Goal: Information Seeking & Learning: Learn about a topic

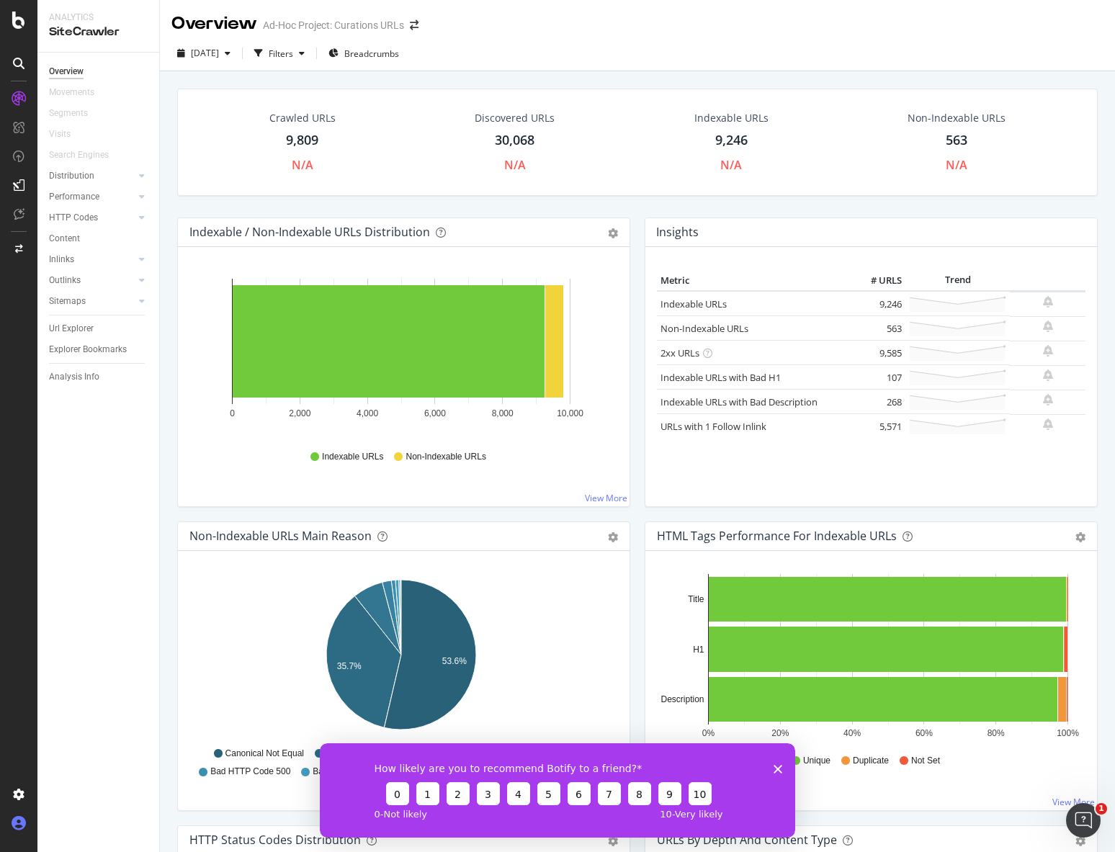
click at [22, 826] on icon at bounding box center [19, 823] width 14 height 14
click at [15, 67] on icon at bounding box center [19, 64] width 12 height 12
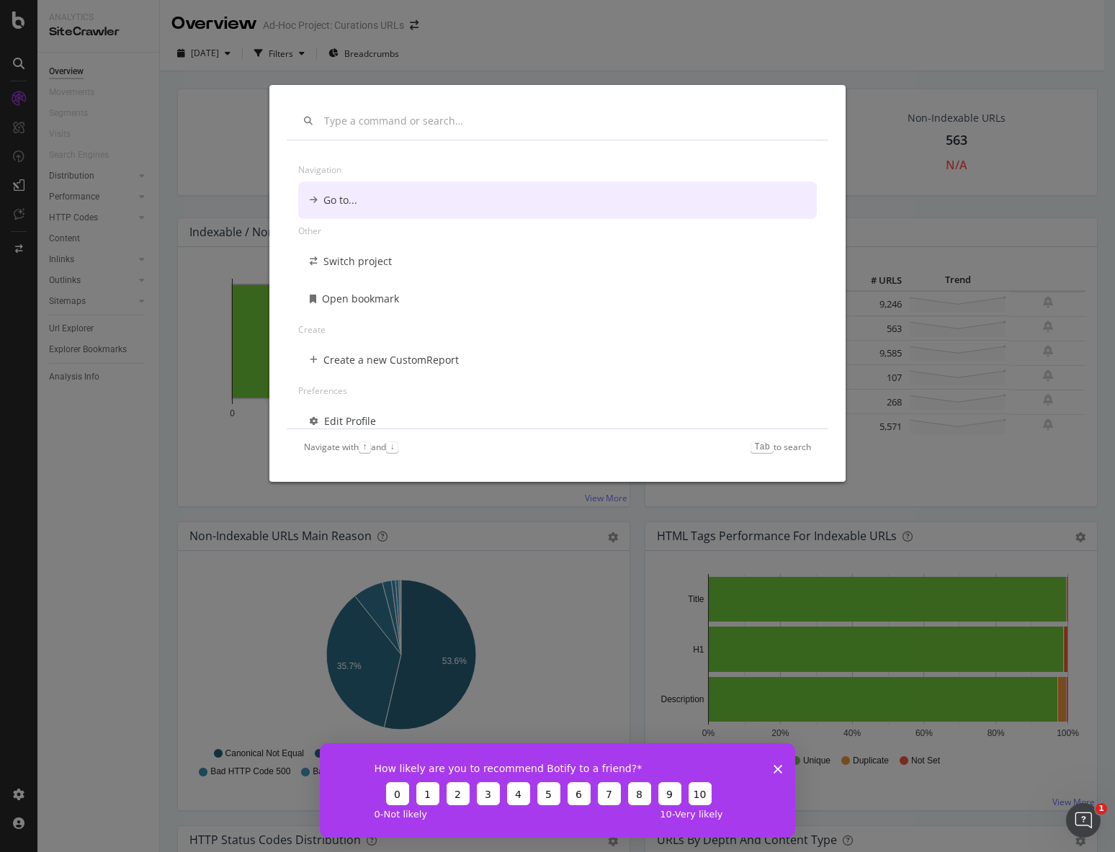
click at [15, 67] on div "Navigation Go to... Other Switch project Open bookmark Create Create a new Cust…" at bounding box center [557, 426] width 1115 height 852
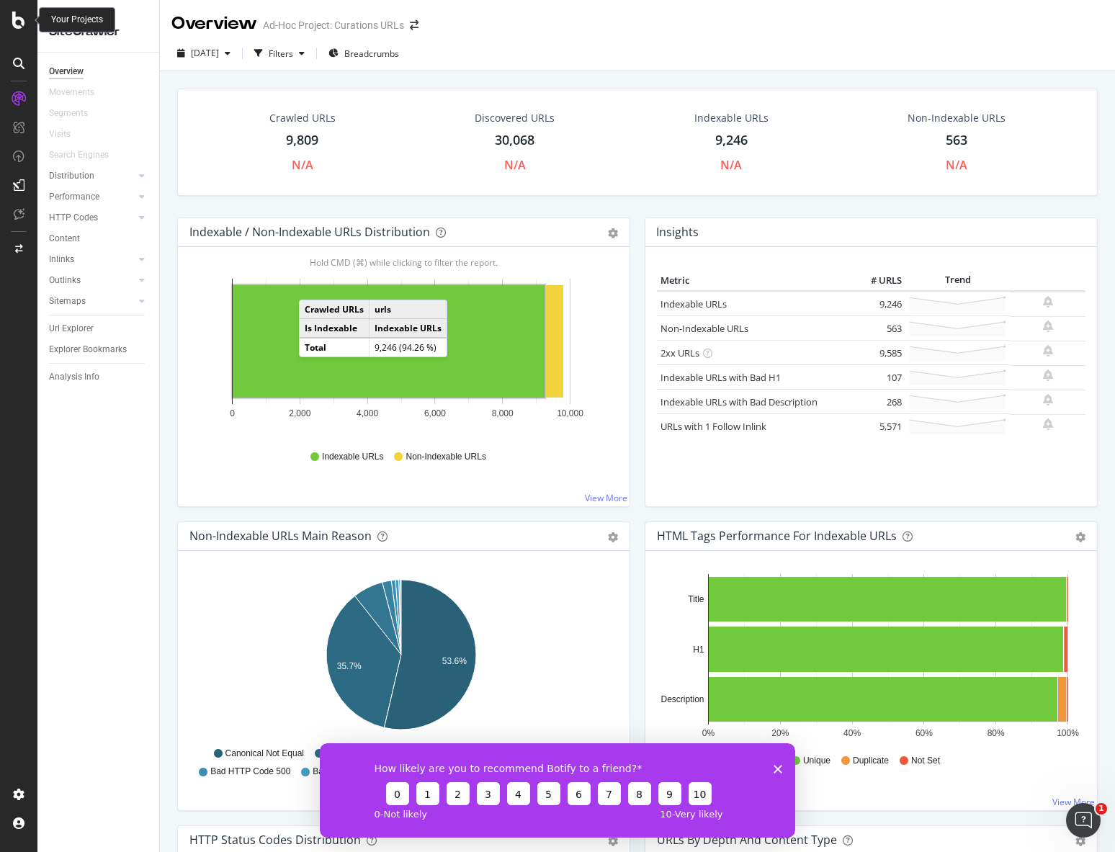
click at [25, 22] on div at bounding box center [18, 20] width 35 height 17
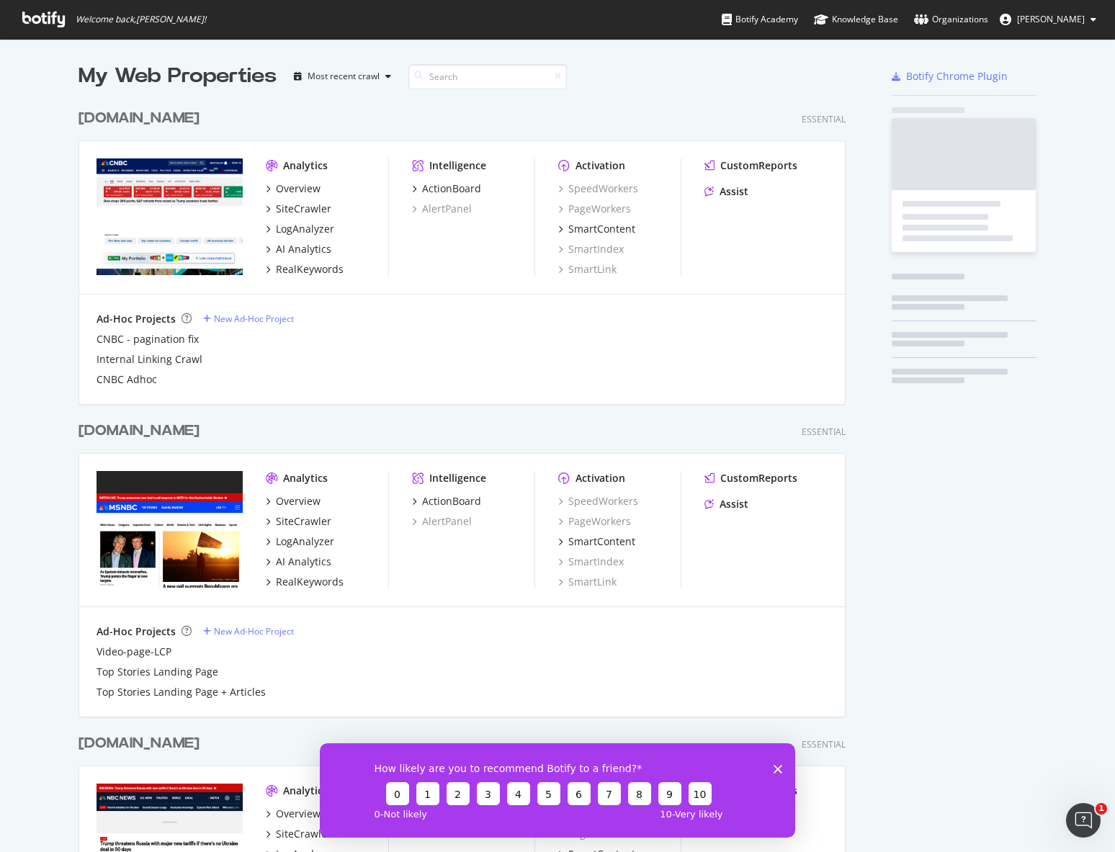
scroll to position [841, 1093]
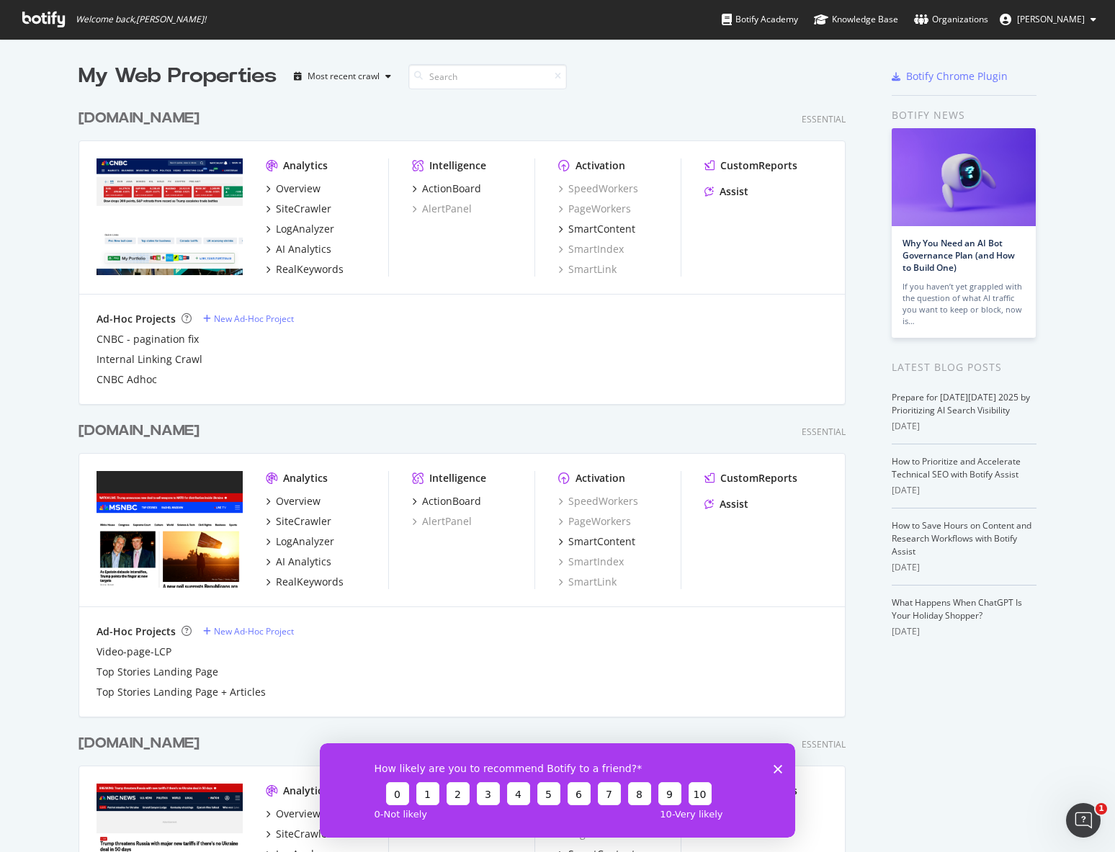
click at [120, 125] on div "cnbc.com" at bounding box center [138, 118] width 121 height 21
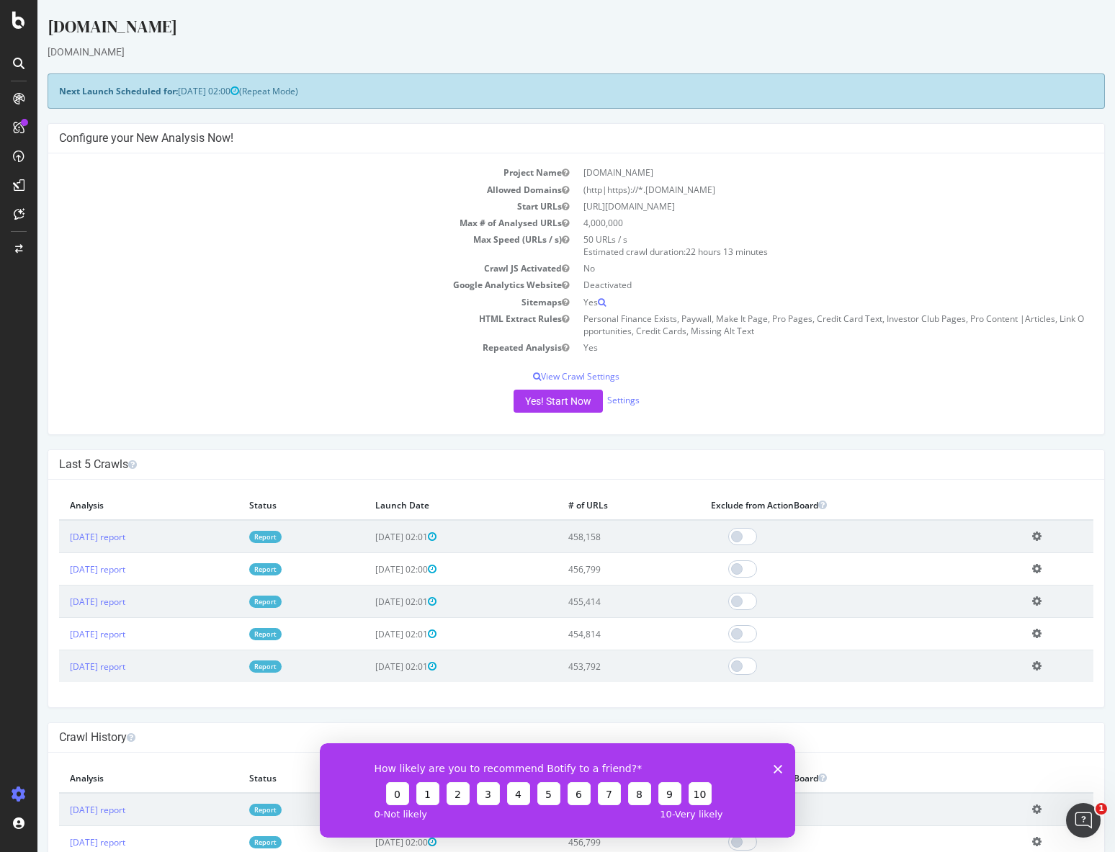
click at [782, 769] on div "How likely are you to recommend Botify to a friend? 0 1 2 3 4 5 6 7 8 9 10 0 - …" at bounding box center [557, 789] width 475 height 94
click at [773, 770] on icon "Close survey" at bounding box center [777, 768] width 9 height 9
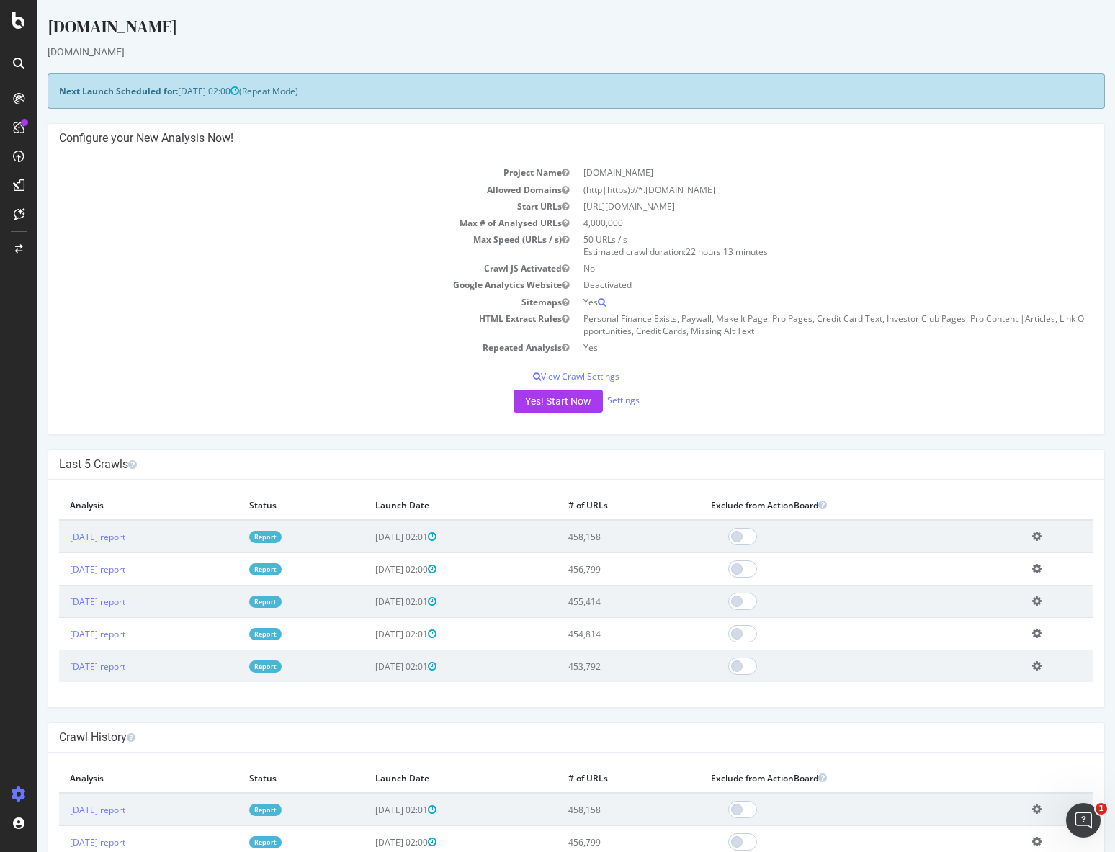
click at [19, 93] on icon at bounding box center [19, 99] width 12 height 12
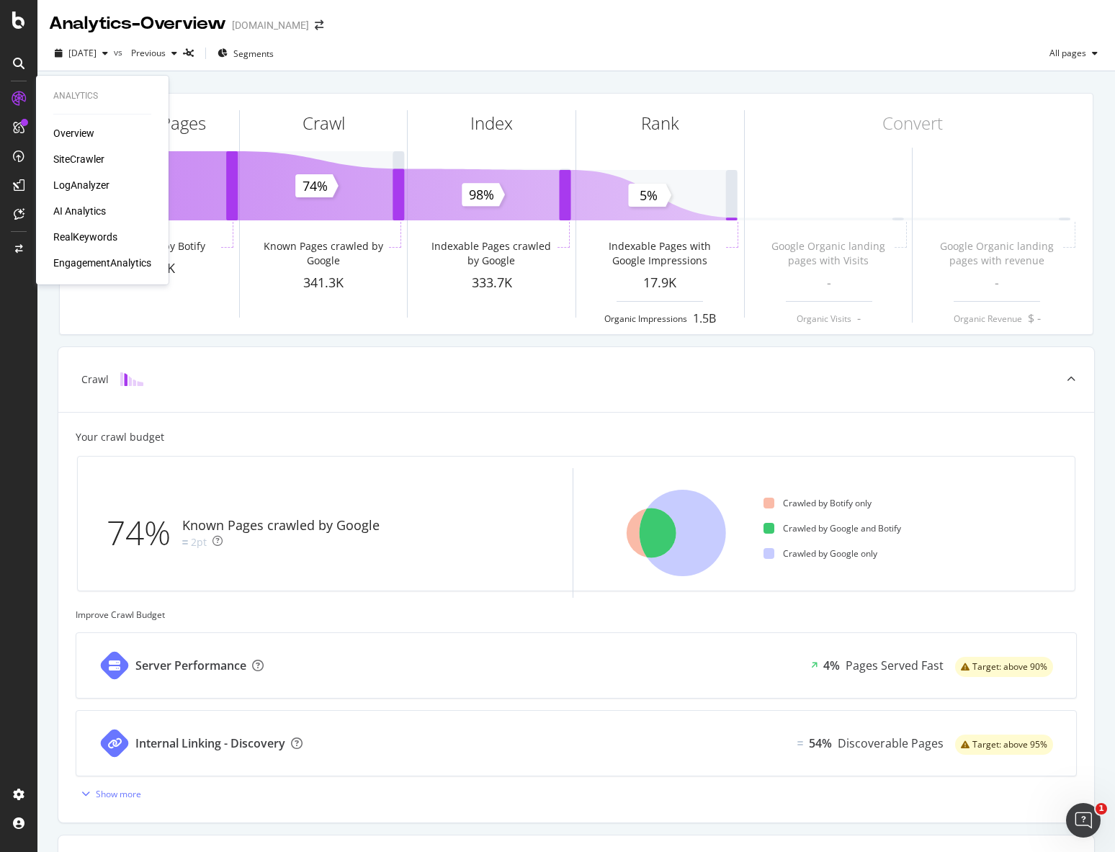
click at [73, 206] on div "AI Analytics" at bounding box center [79, 211] width 53 height 14
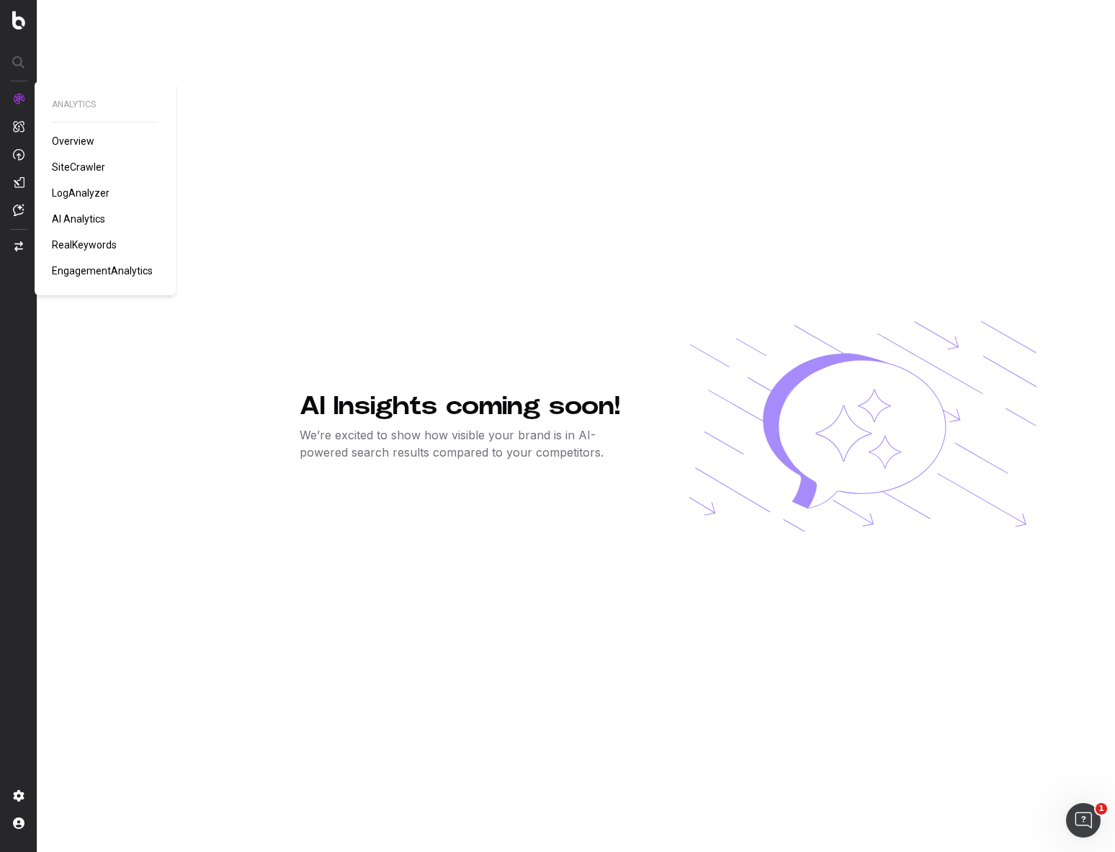
click at [73, 192] on span "LogAnalyzer" at bounding box center [81, 193] width 58 height 12
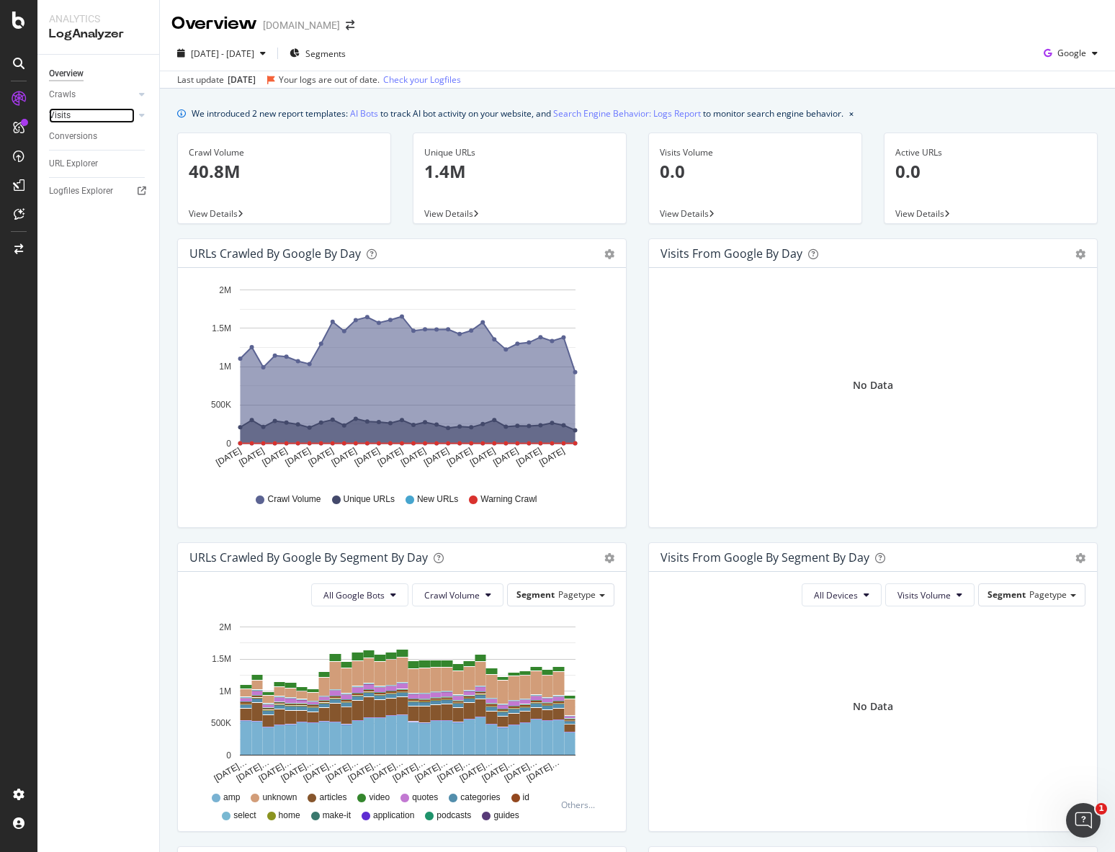
click at [83, 111] on link "Visits" at bounding box center [92, 115] width 86 height 15
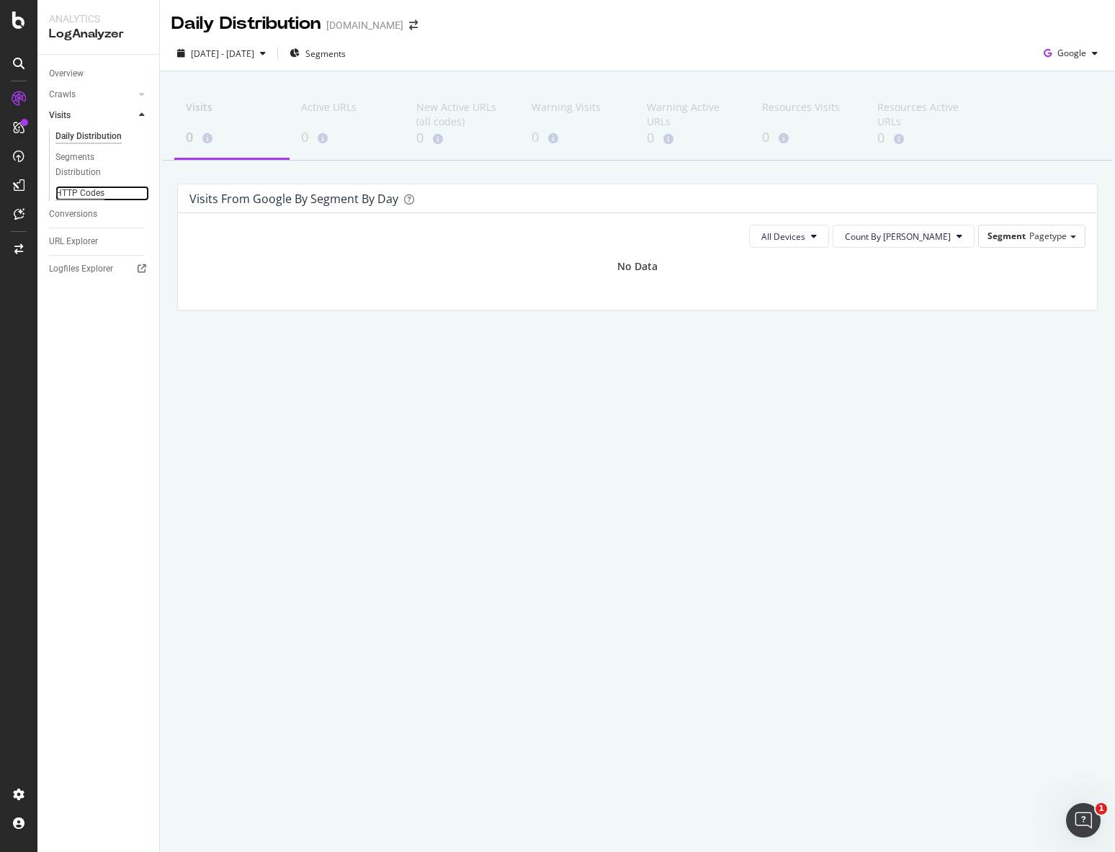
click at [76, 191] on div "HTTP Codes" at bounding box center [79, 193] width 49 height 15
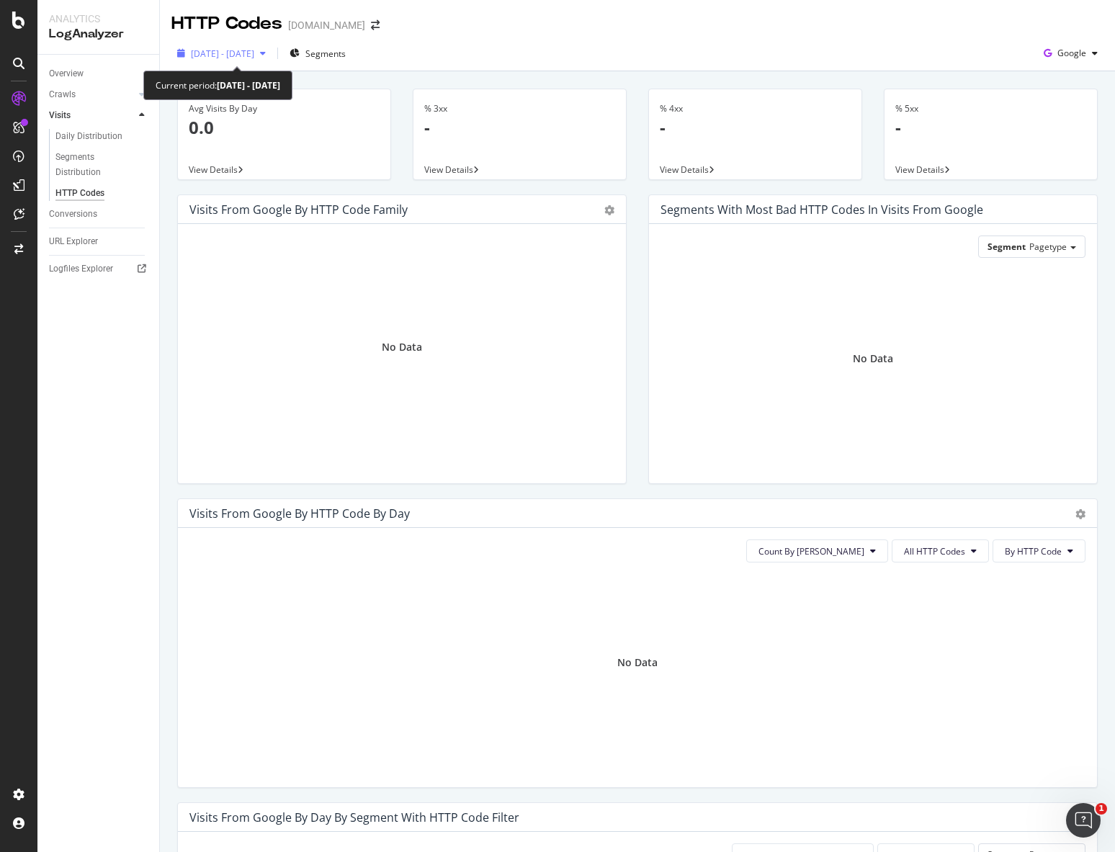
click at [271, 51] on div "button" at bounding box center [262, 53] width 17 height 9
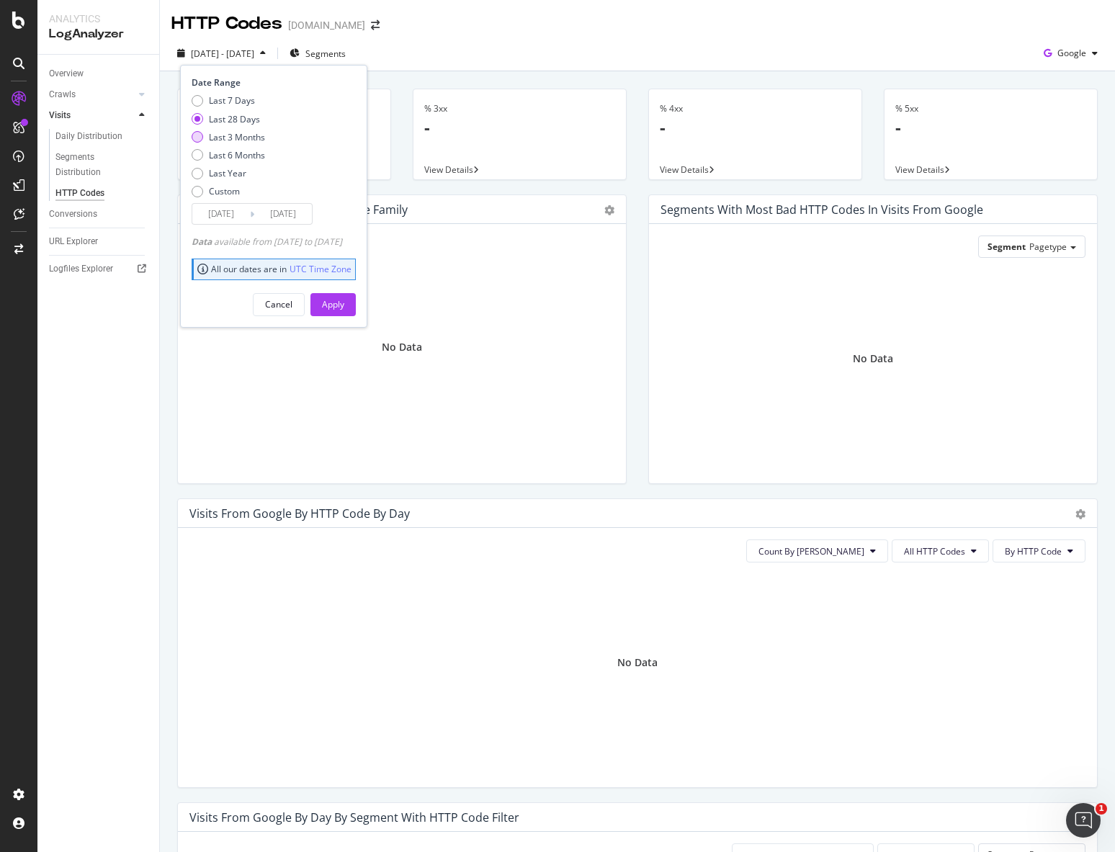
click at [259, 141] on div "Last 3 Months" at bounding box center [237, 137] width 56 height 12
type input "2025/07/05"
click at [356, 289] on div "Cancel Apply" at bounding box center [274, 299] width 164 height 34
click at [344, 309] on div "Apply" at bounding box center [333, 304] width 22 height 12
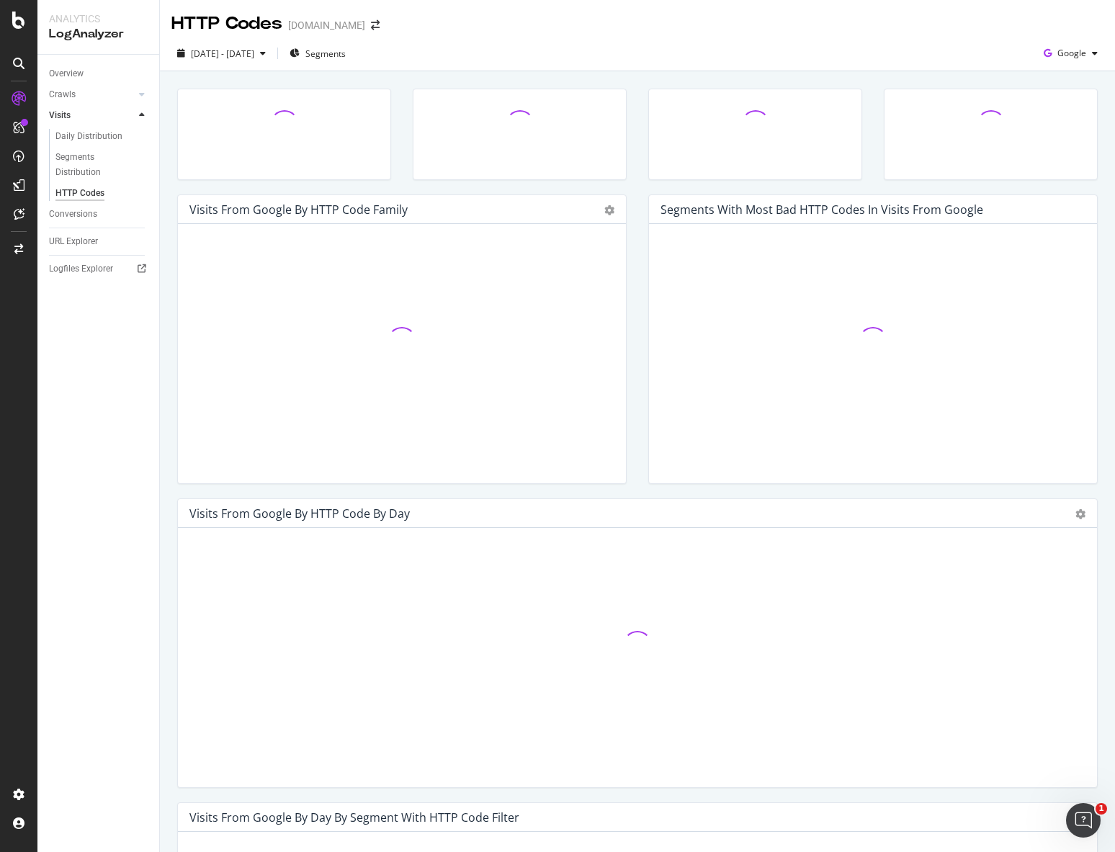
click at [120, 371] on div "Overview Crawls Daily Distribution Segments Distribution HTTP Codes Resources V…" at bounding box center [98, 453] width 122 height 797
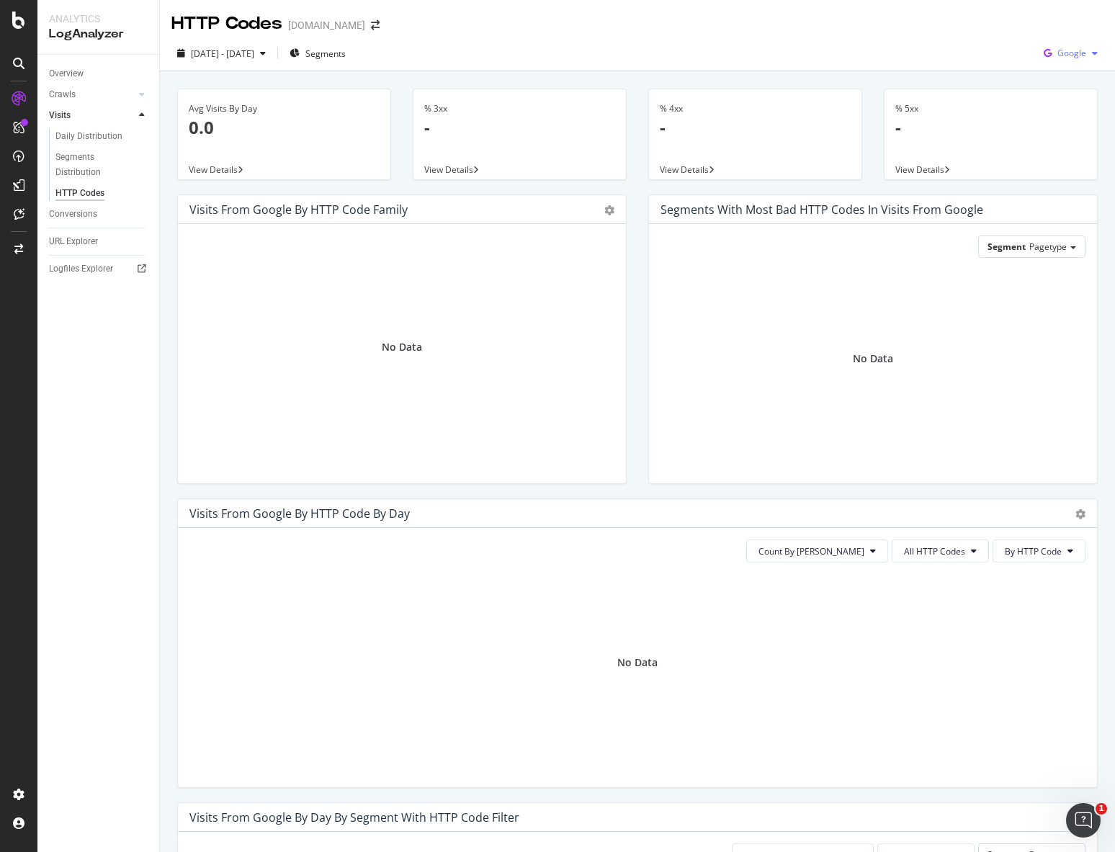
click at [1044, 55] on icon "button" at bounding box center [1047, 53] width 19 height 20
click at [1049, 131] on span "OpenAI" at bounding box center [1070, 135] width 53 height 13
click at [1058, 57] on span "OpenAI" at bounding box center [1071, 53] width 30 height 12
click at [1051, 166] on span "Other AI Bots" at bounding box center [1069, 162] width 53 height 13
click at [59, 105] on div "Visits" at bounding box center [104, 115] width 110 height 21
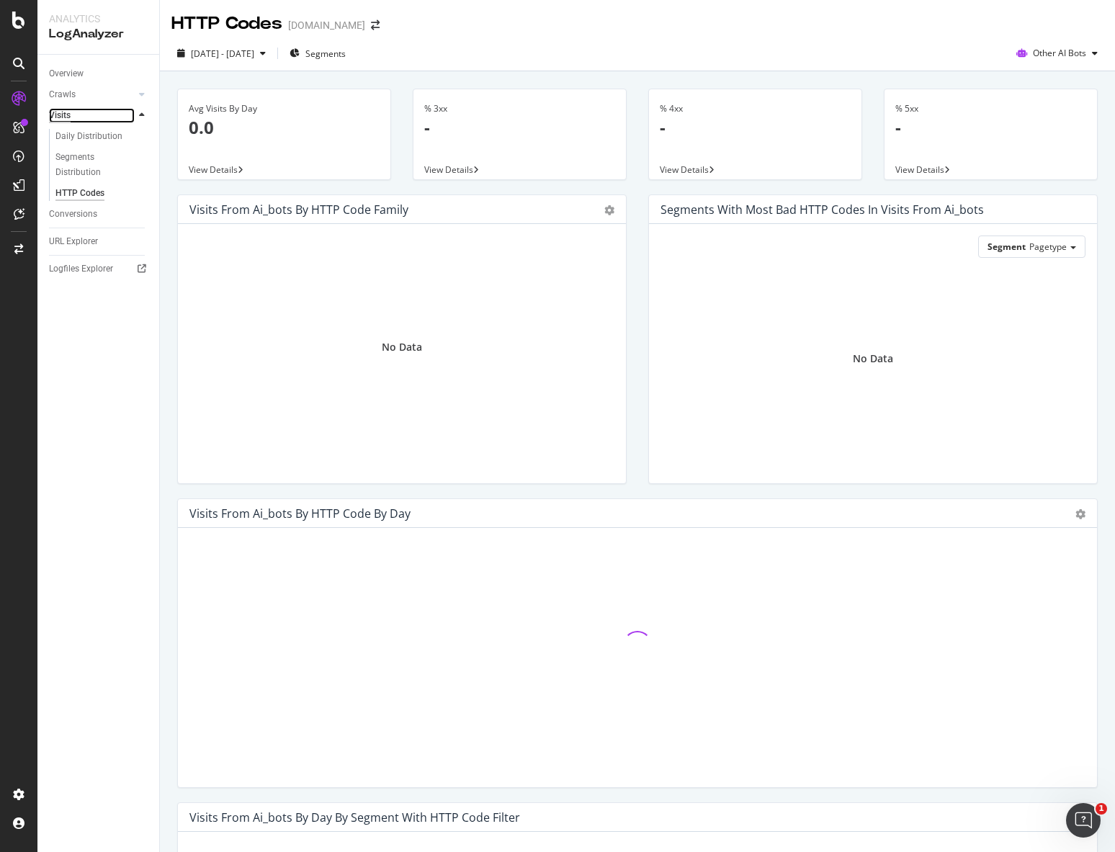
click at [58, 111] on div "Visits" at bounding box center [60, 115] width 22 height 15
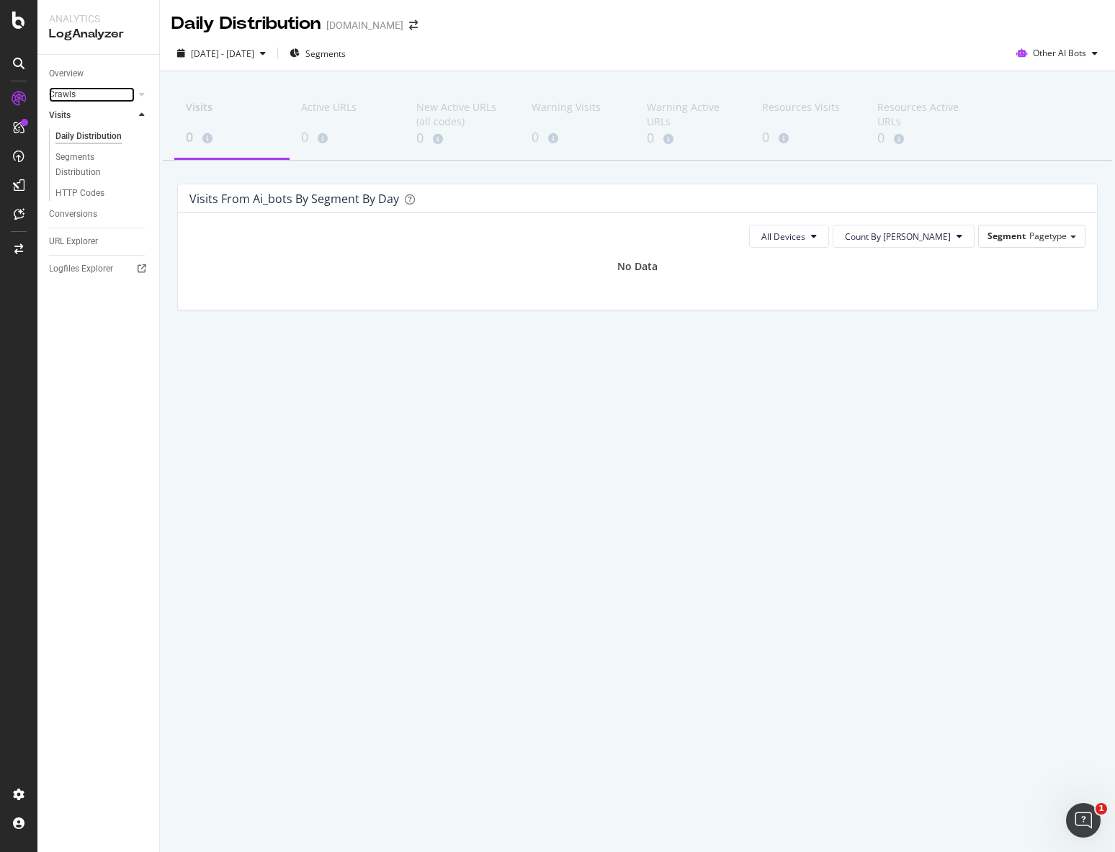
click at [92, 97] on link "Crawls" at bounding box center [92, 94] width 86 height 15
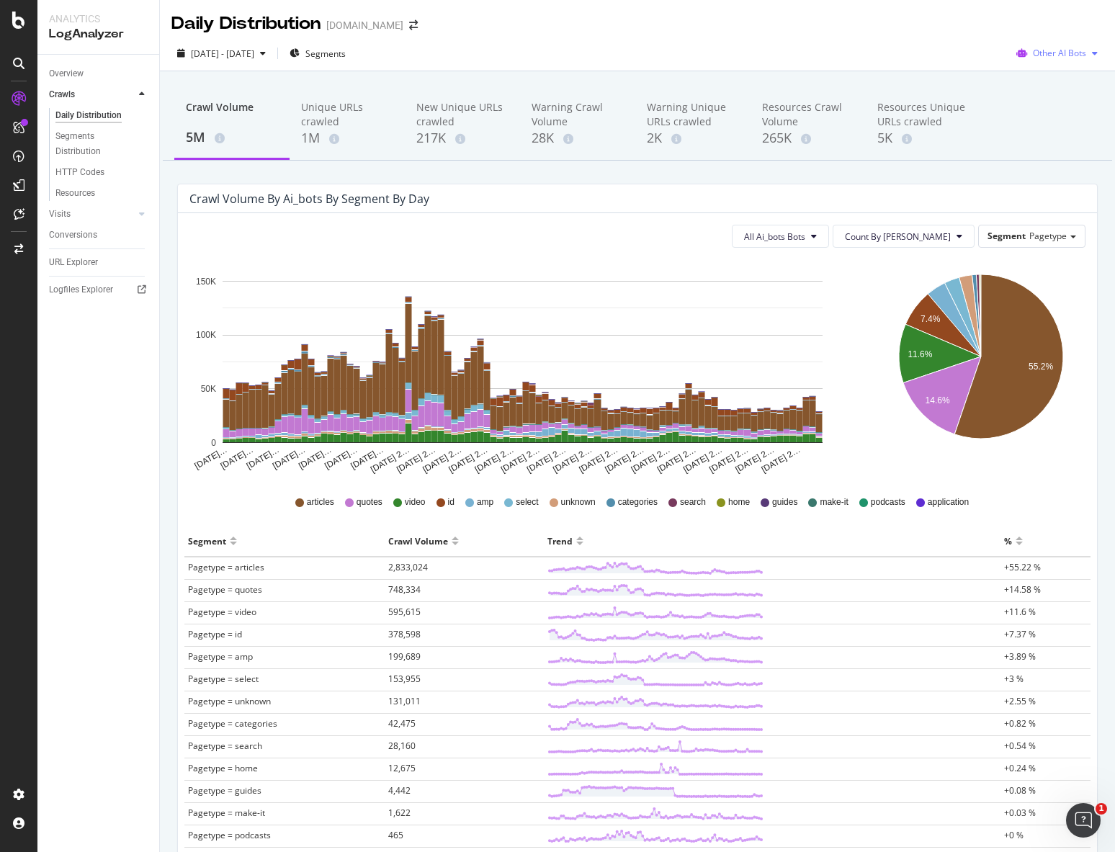
click at [1047, 60] on div "Other AI Bots" at bounding box center [1056, 53] width 93 height 22
click at [1046, 129] on span "OpenAI" at bounding box center [1063, 135] width 56 height 13
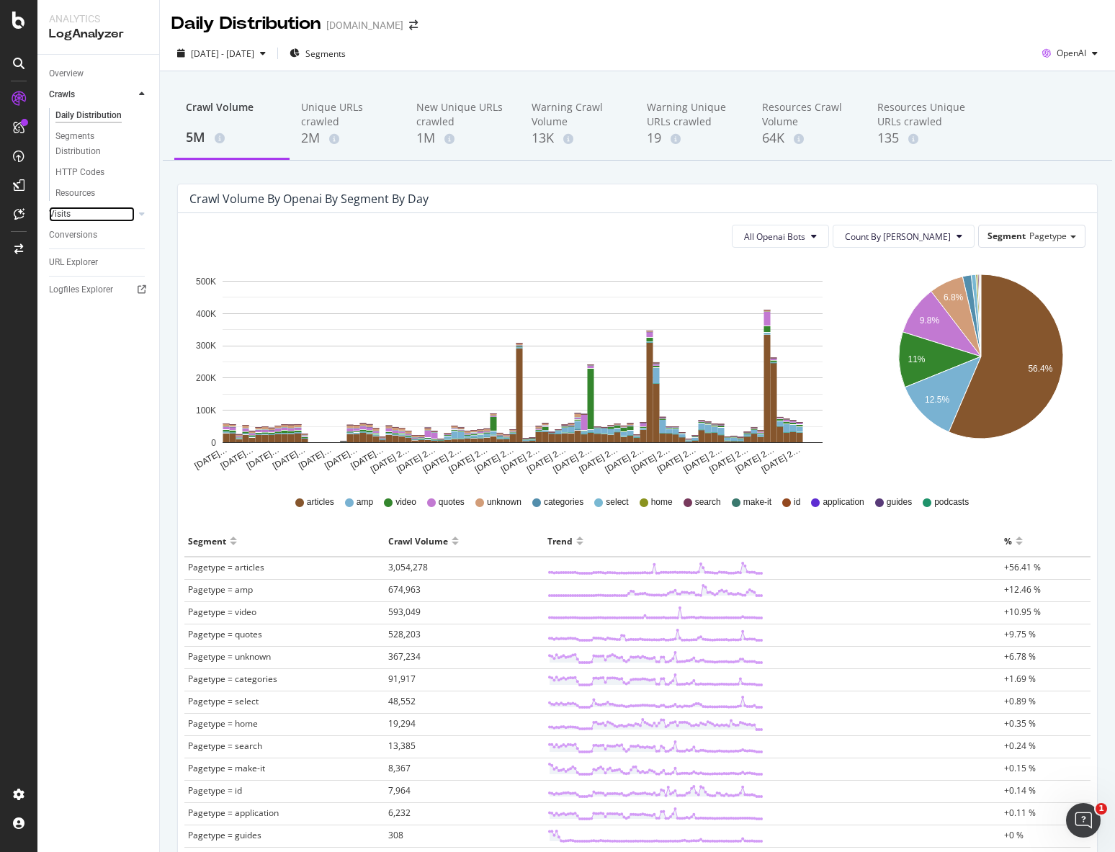
click at [71, 212] on link "Visits" at bounding box center [92, 214] width 86 height 15
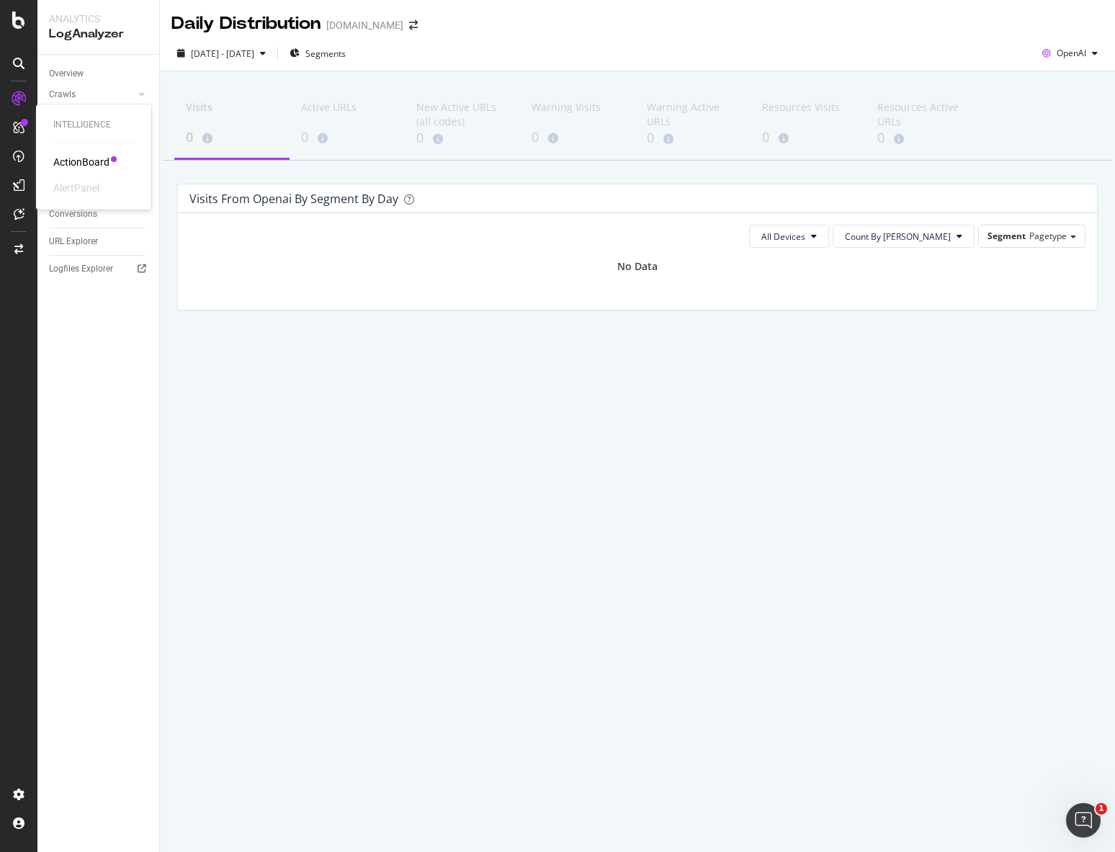
click at [76, 154] on div "Intelligence ActionBoard AlertPanel" at bounding box center [94, 156] width 104 height 99
click at [83, 168] on div "ActionBoard" at bounding box center [81, 162] width 56 height 14
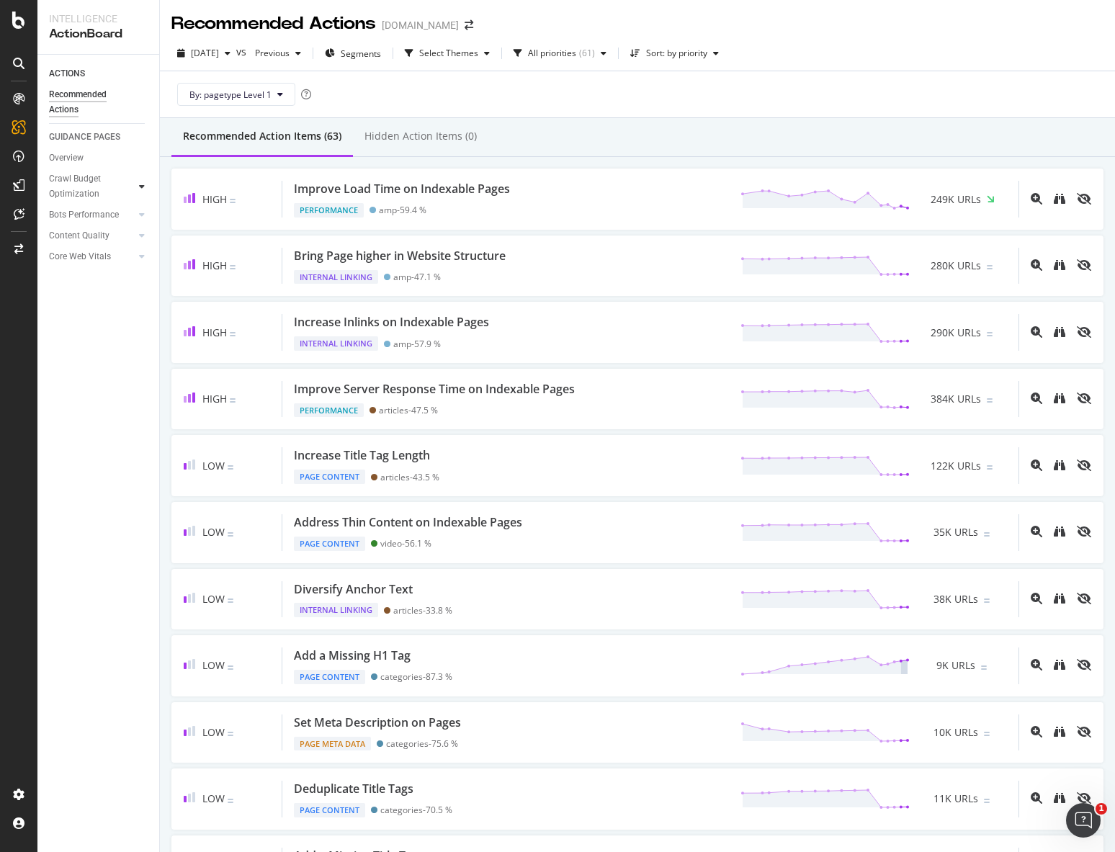
click at [139, 187] on icon at bounding box center [142, 186] width 6 height 9
click at [85, 186] on div "Crawl Budget Optimization" at bounding box center [87, 186] width 76 height 30
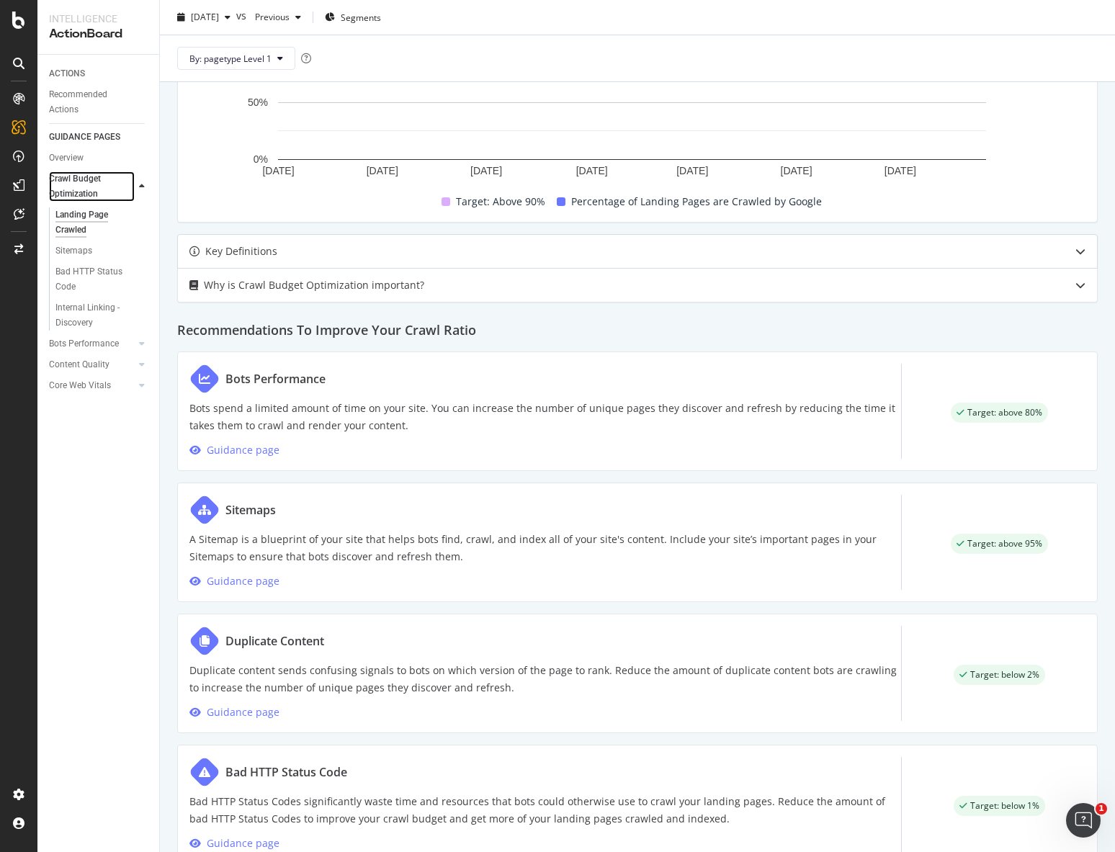
scroll to position [471, 0]
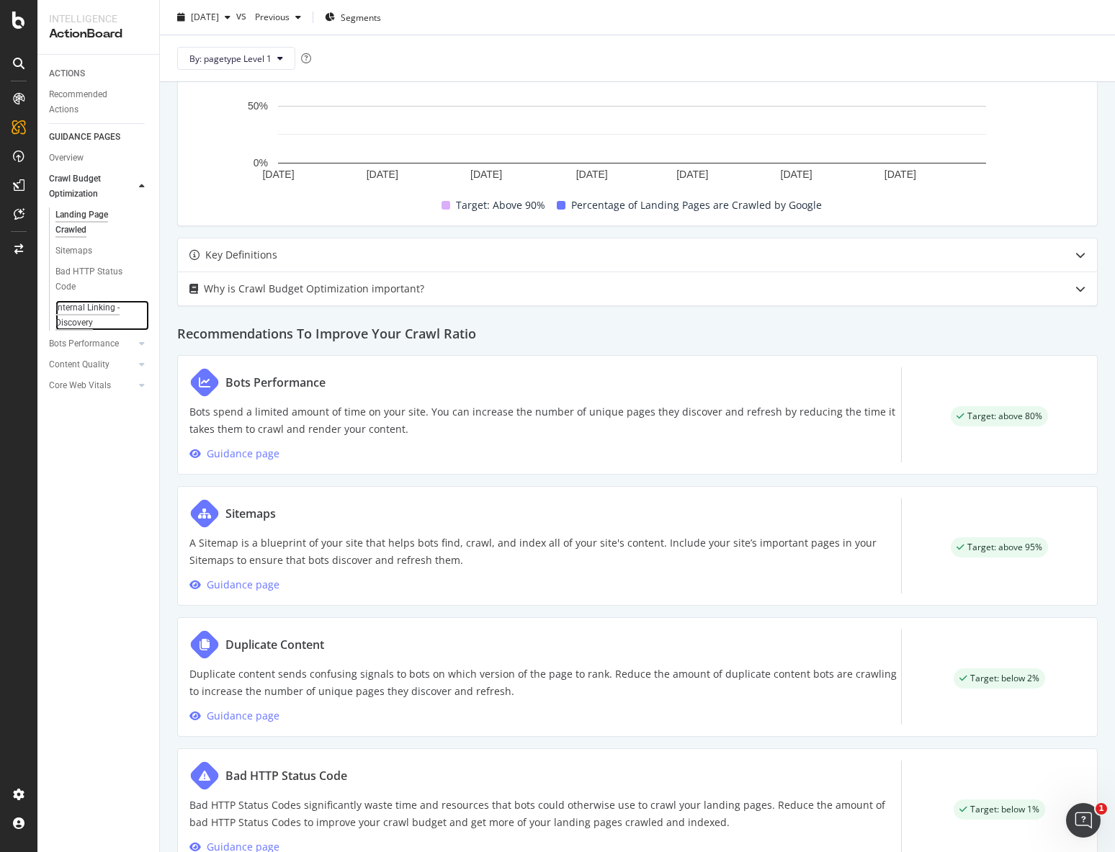
click at [95, 325] on div "Internal Linking - Discovery" at bounding box center [96, 315] width 82 height 30
